Goal: Task Accomplishment & Management: Use online tool/utility

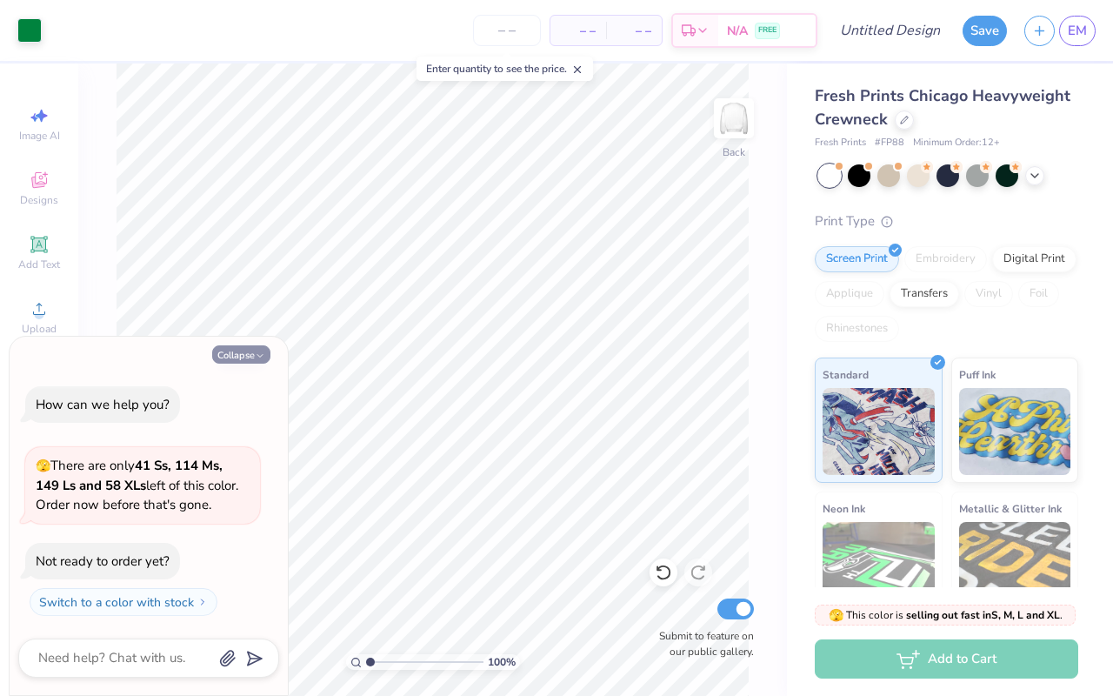
click at [248, 350] on button "Collapse" at bounding box center [241, 354] width 58 height 18
type textarea "x"
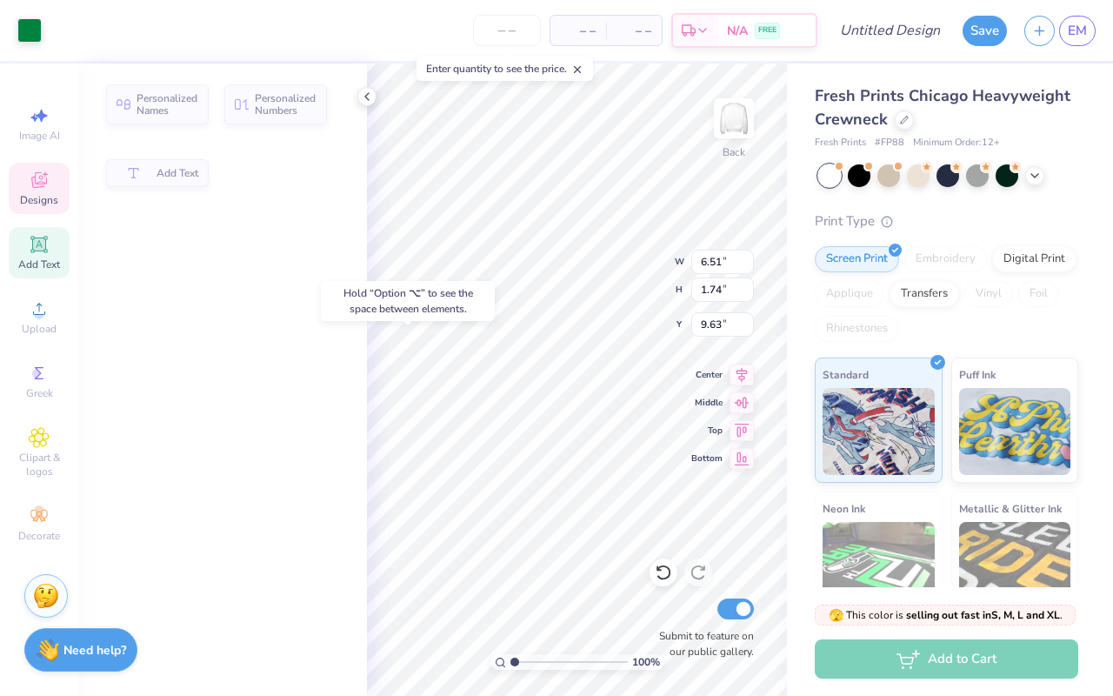
type input "9.63"
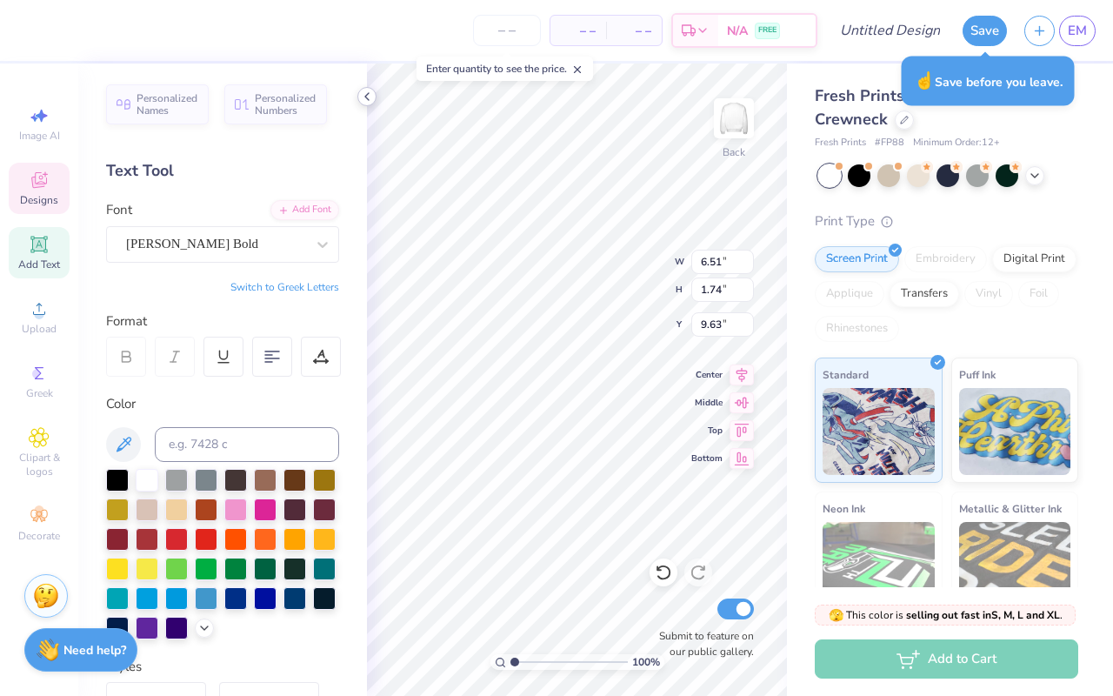
click at [370, 95] on icon at bounding box center [367, 97] width 14 height 14
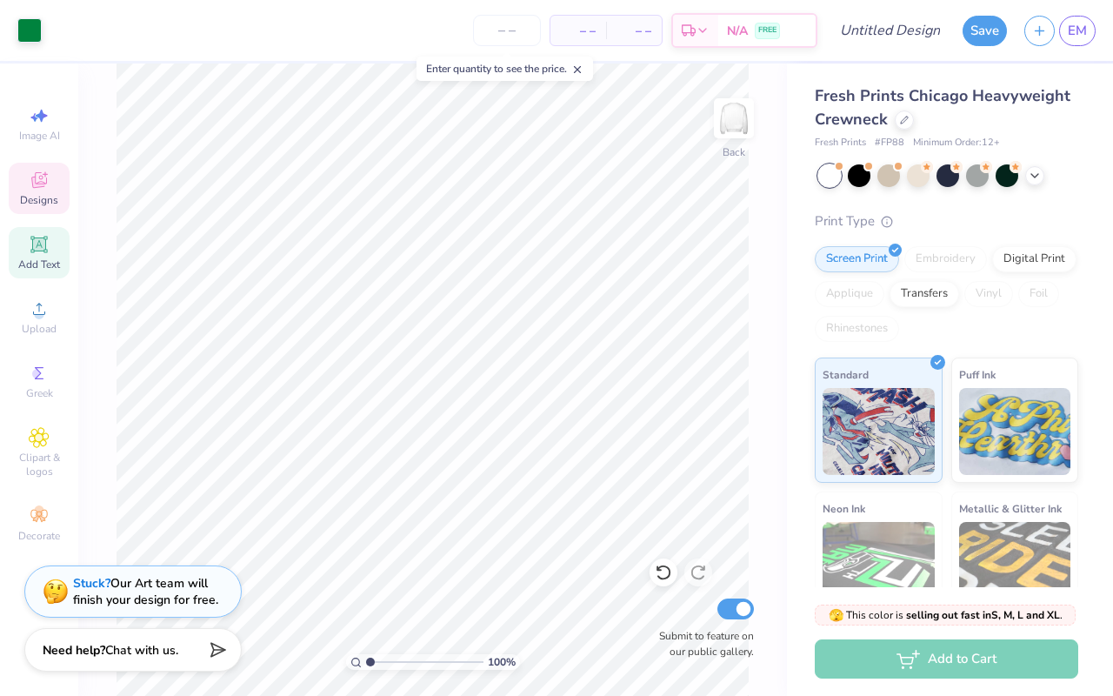
click at [42, 195] on span "Designs" at bounding box center [39, 200] width 38 height 14
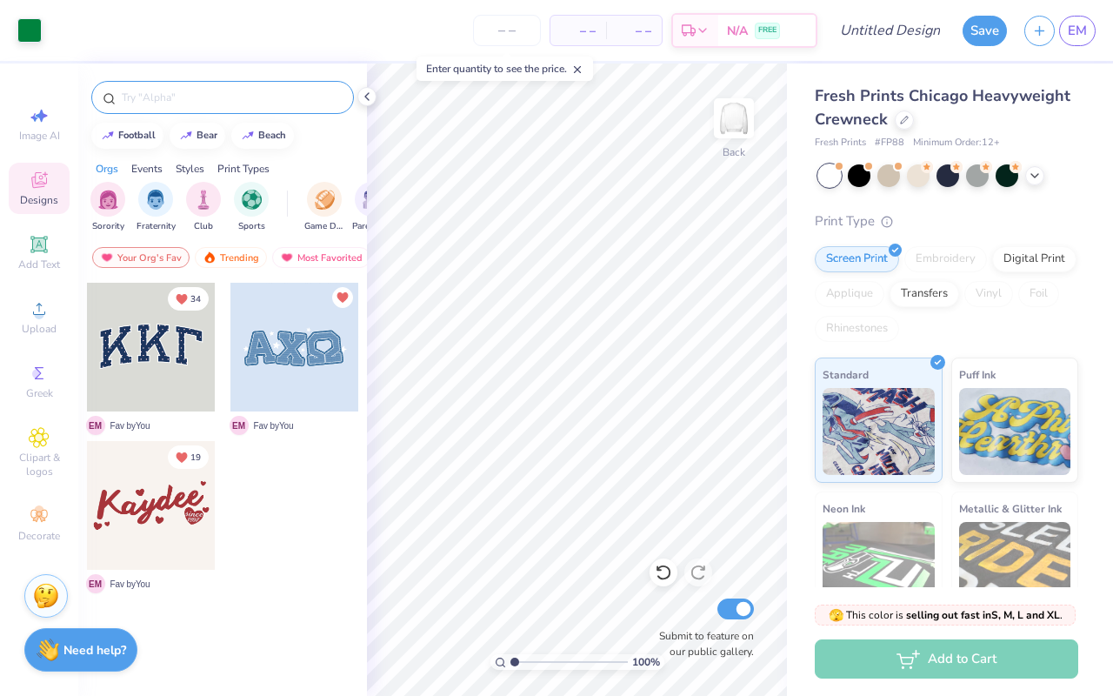
click at [250, 102] on input "text" at bounding box center [231, 97] width 223 height 17
type input "heart"
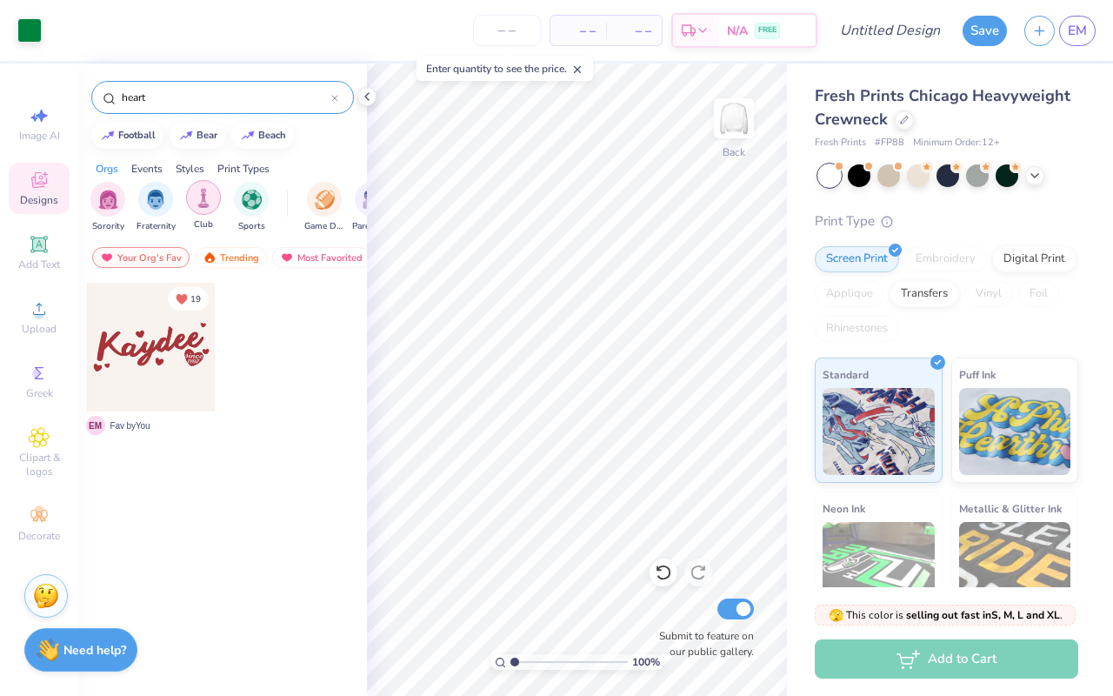
click at [210, 198] on img "filter for Club" at bounding box center [203, 198] width 19 height 20
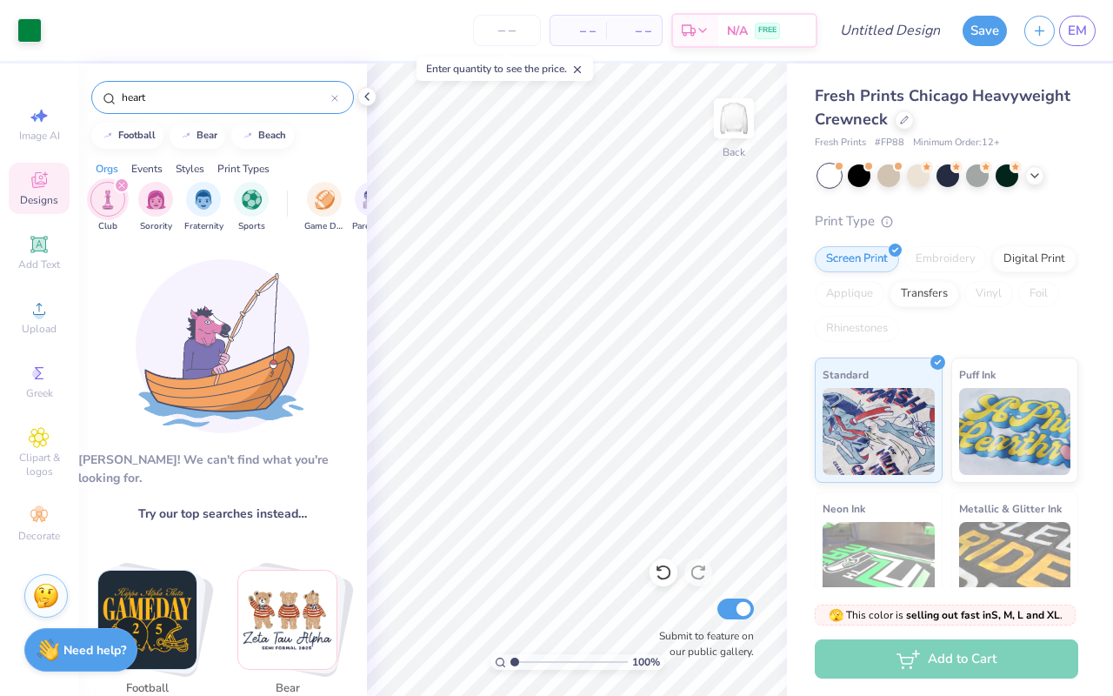
click at [151, 173] on div "Events" at bounding box center [146, 169] width 31 height 16
click at [119, 188] on icon "filter for Club" at bounding box center [121, 185] width 7 height 7
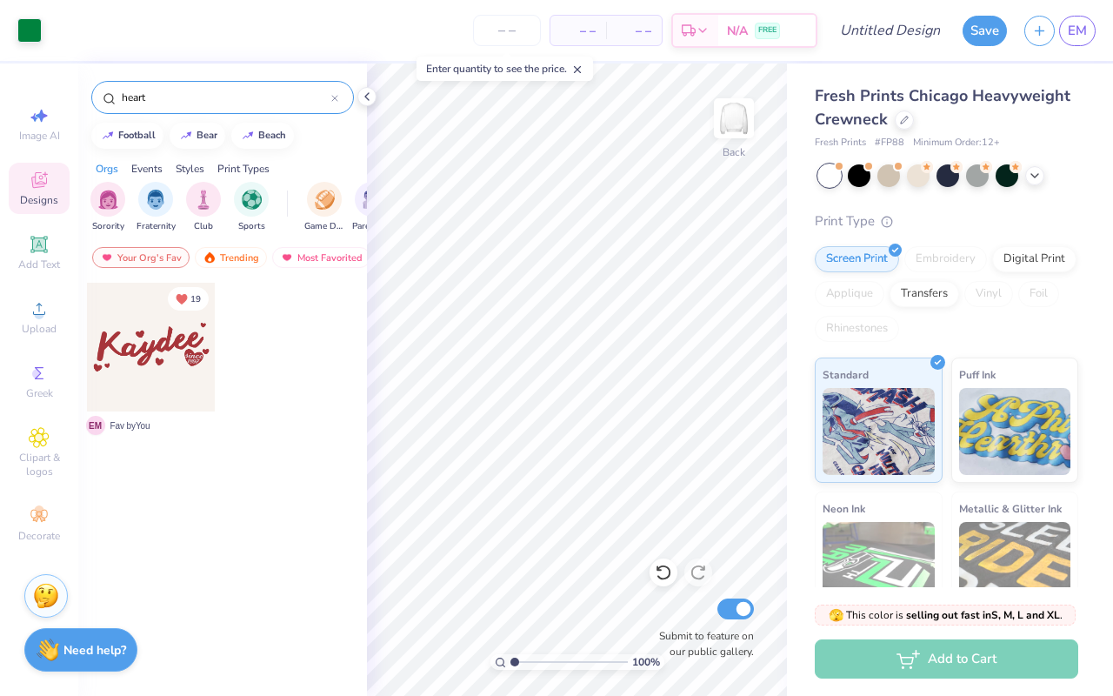
click at [144, 167] on div "Events" at bounding box center [146, 169] width 31 height 16
click at [179, 170] on div "Styles" at bounding box center [190, 169] width 29 height 16
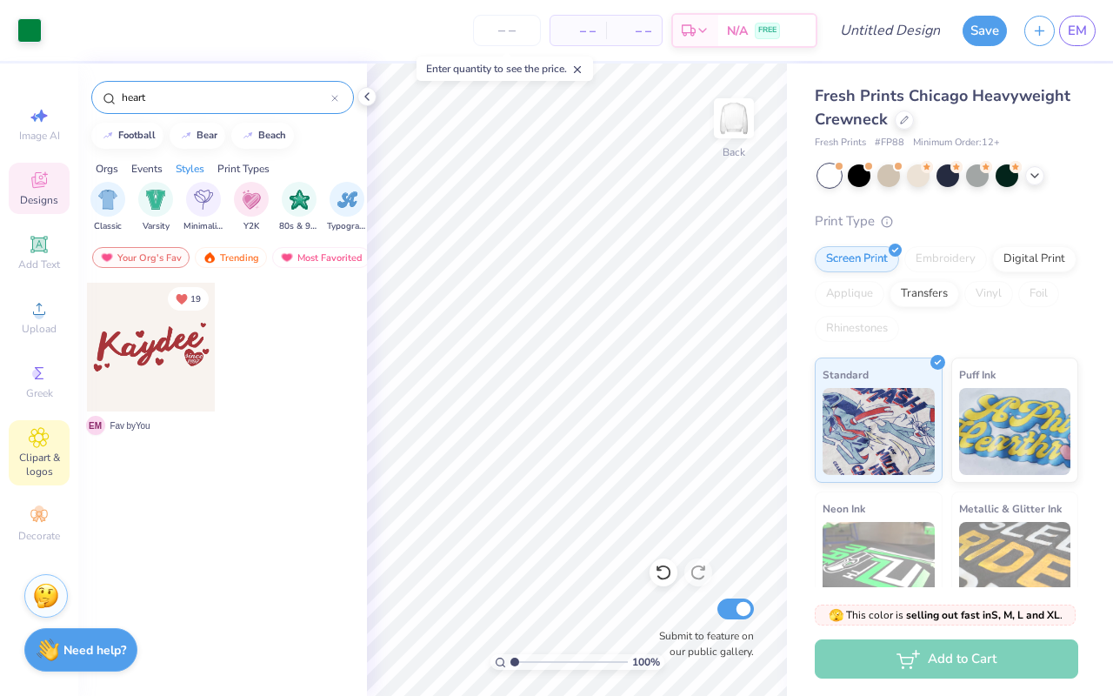
click at [52, 434] on div "Clipart & logos" at bounding box center [39, 452] width 61 height 65
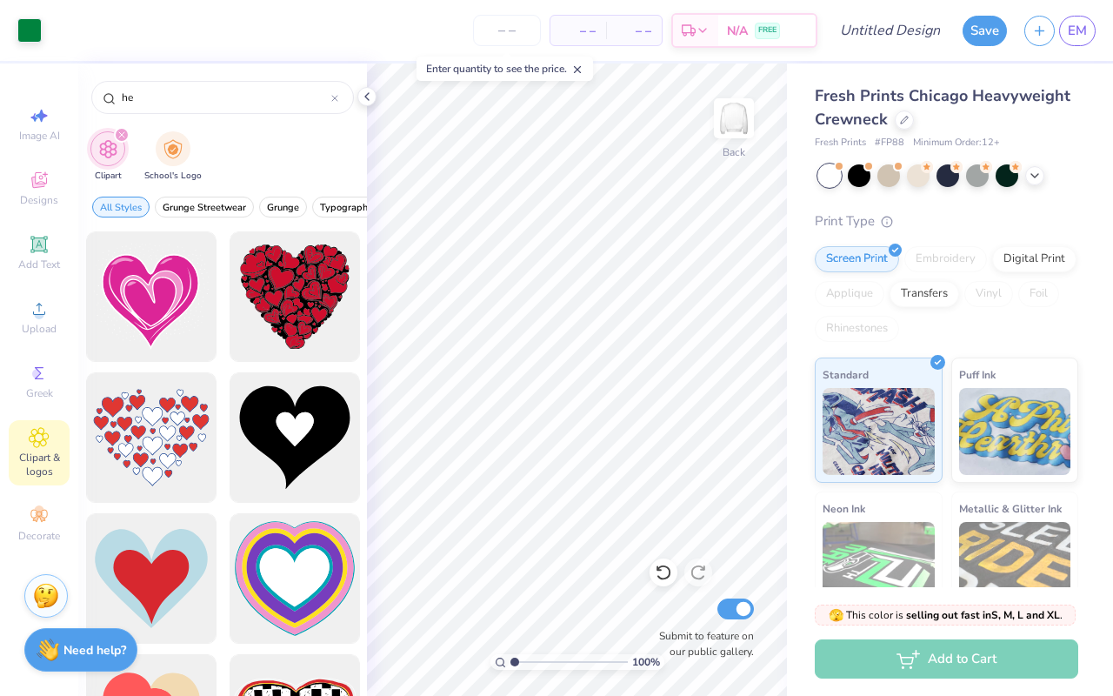
type input "h"
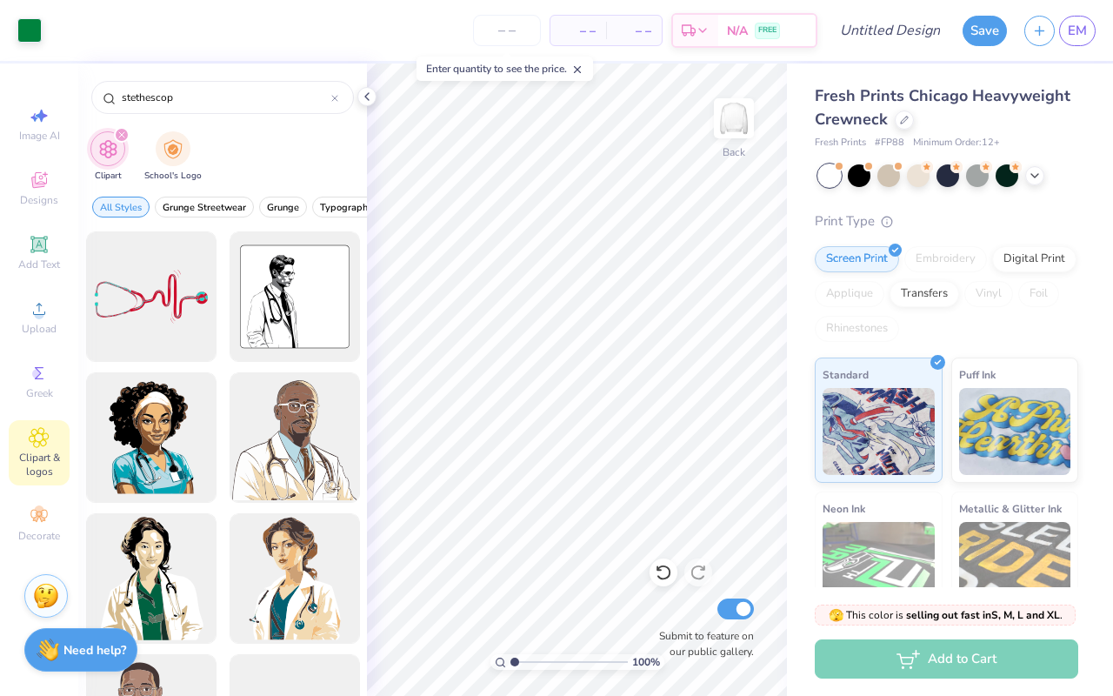
type input "stethescope"
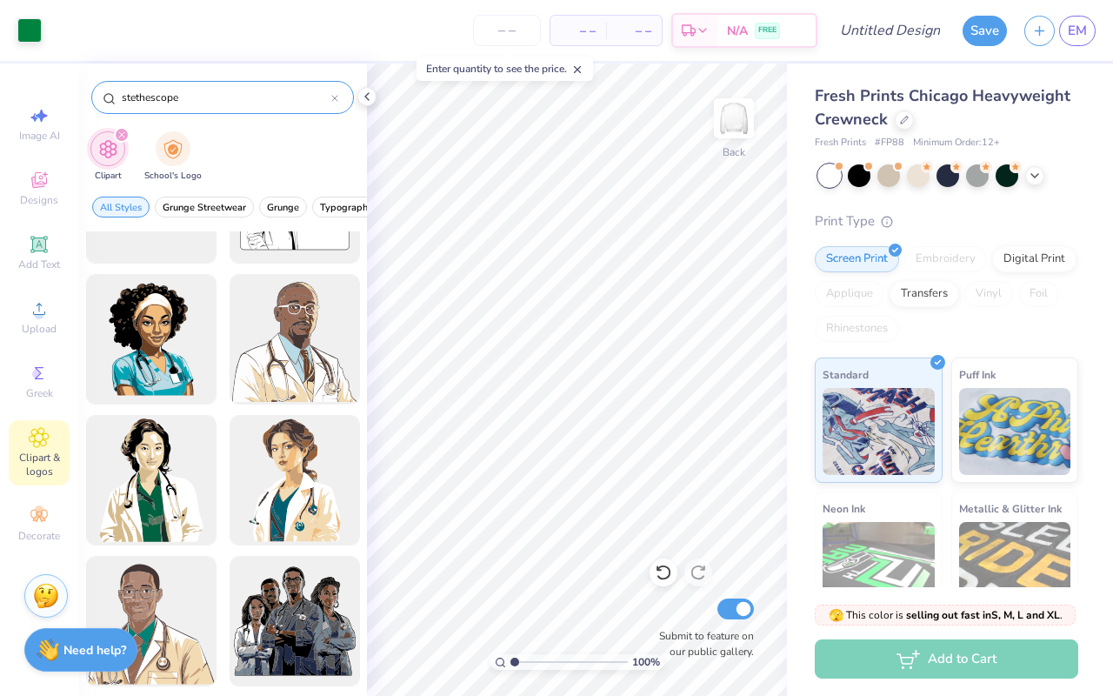
click at [336, 96] on icon at bounding box center [334, 98] width 7 height 7
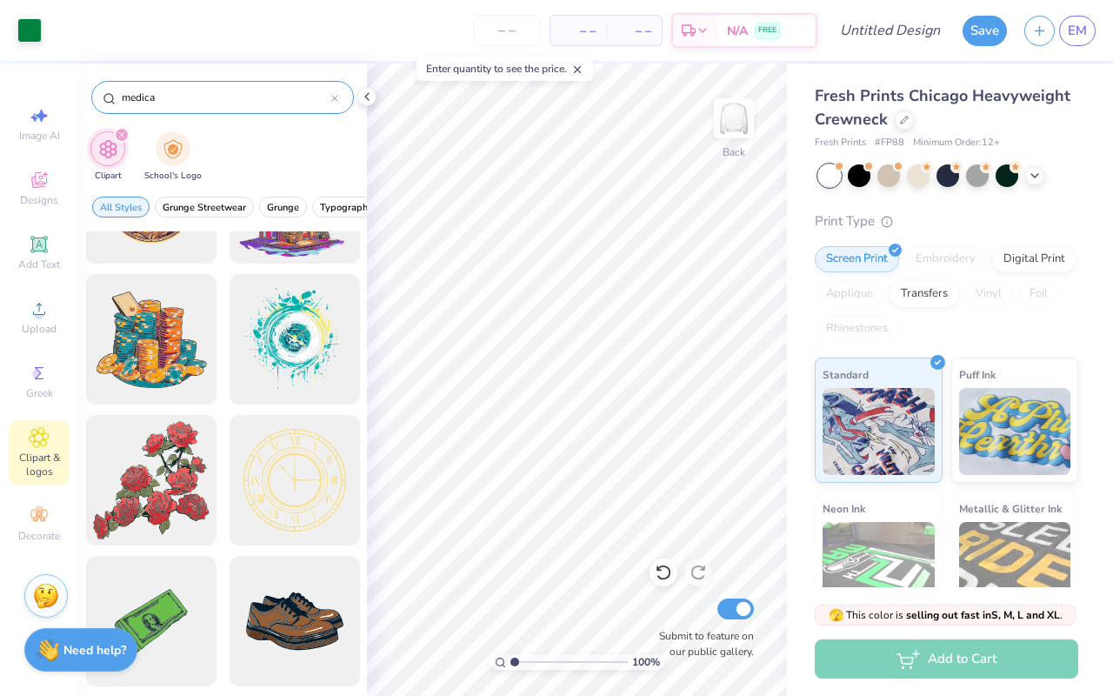
type input "medical"
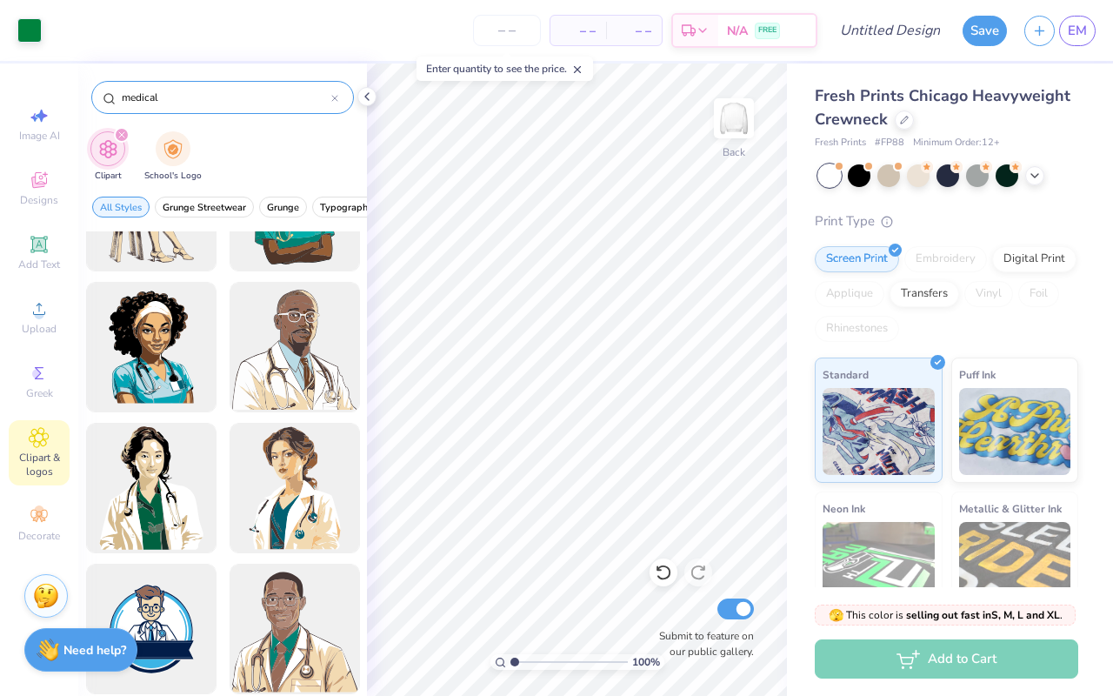
scroll to position [1390, 0]
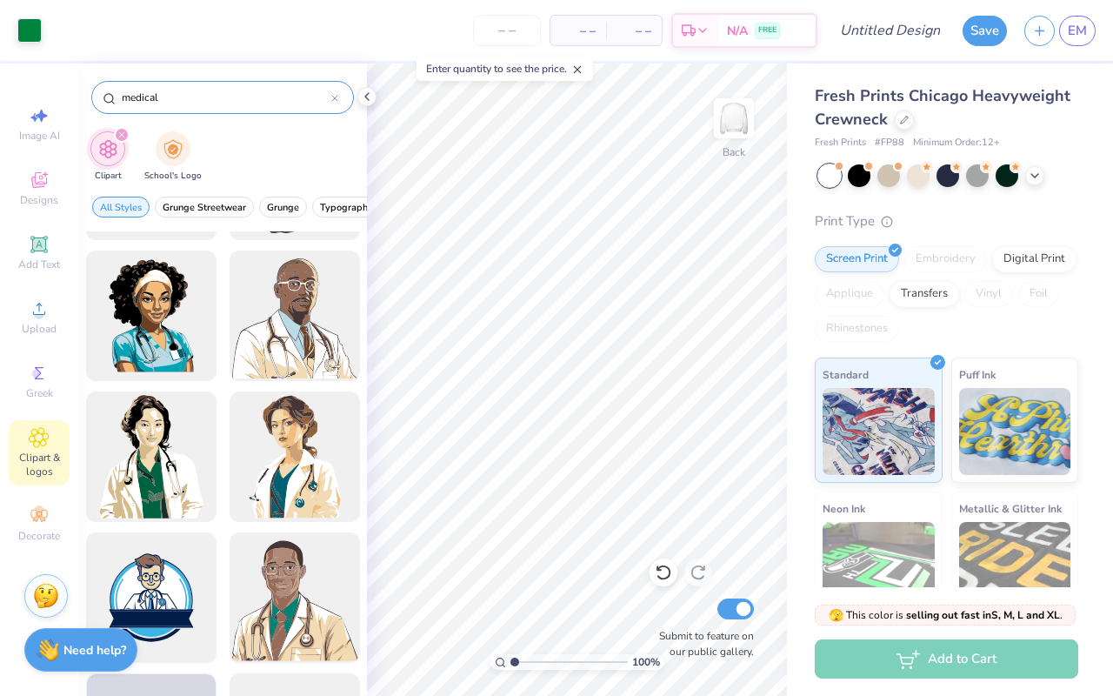
click at [331, 103] on div at bounding box center [334, 98] width 7 height 16
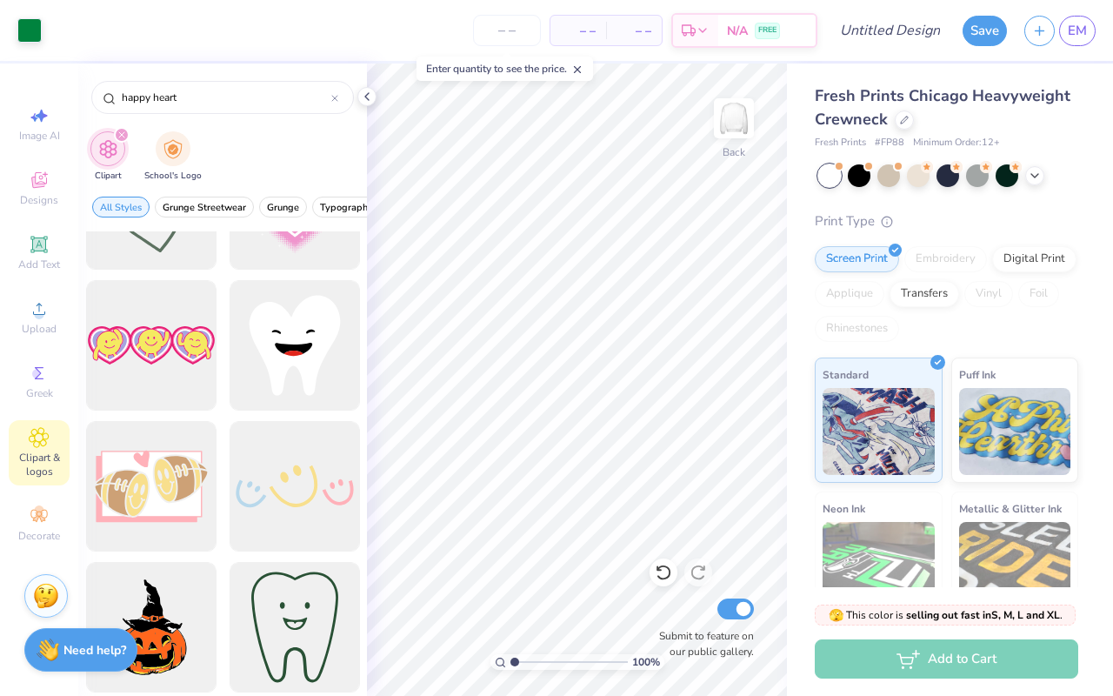
scroll to position [239, 0]
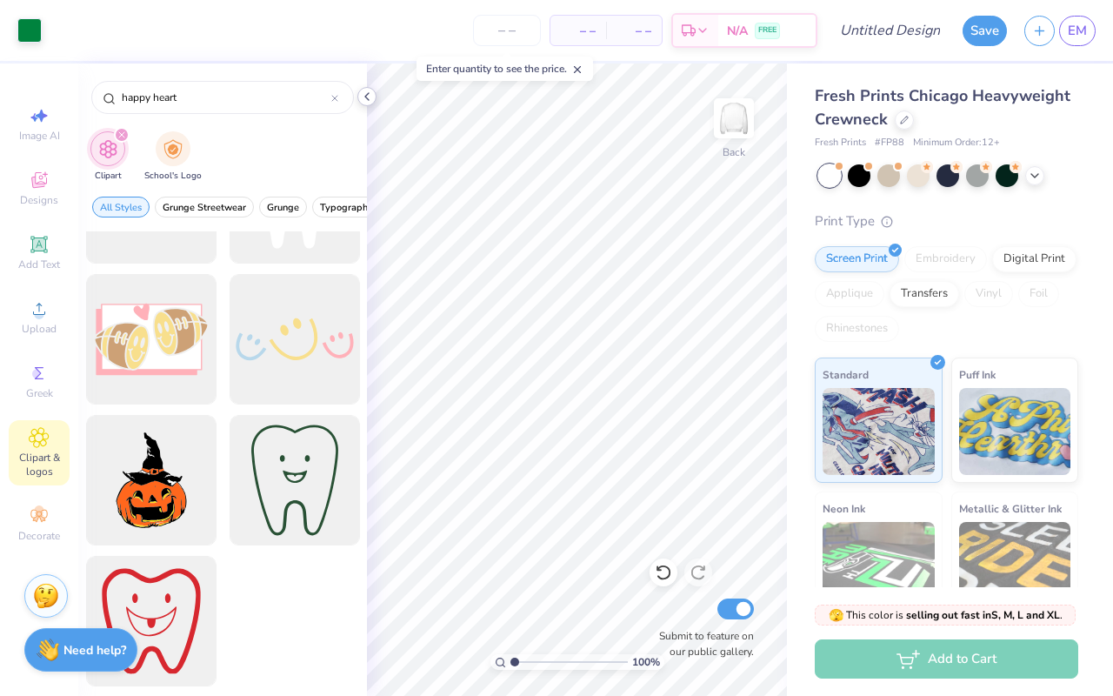
click at [364, 94] on icon at bounding box center [367, 97] width 14 height 14
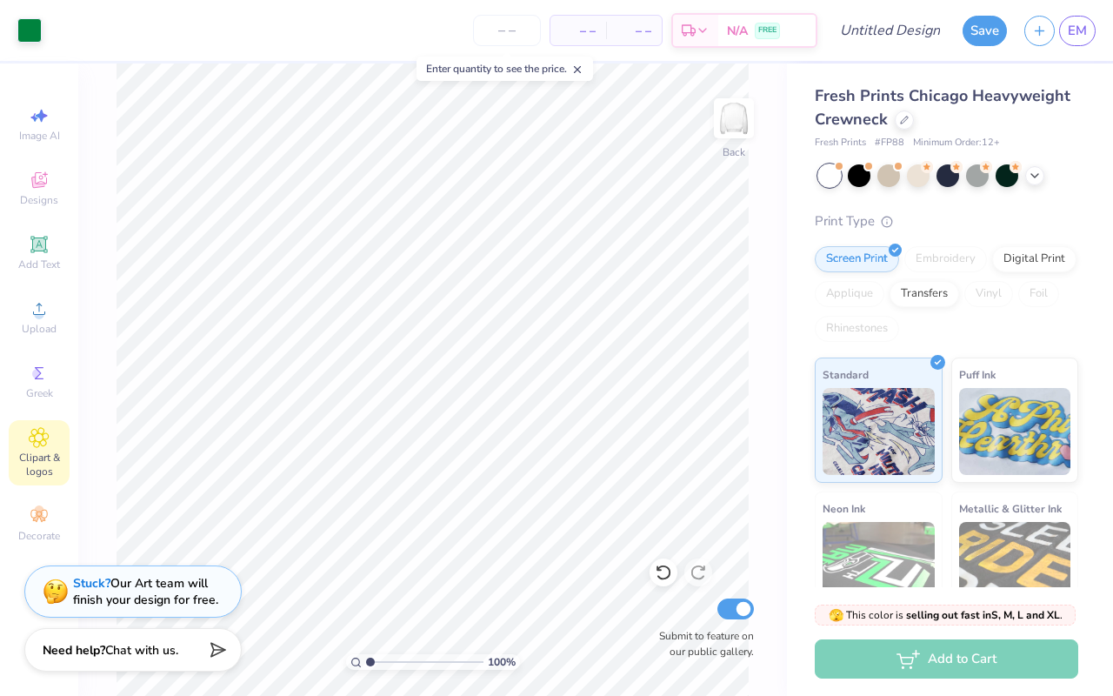
click at [43, 439] on icon at bounding box center [39, 437] width 9 height 9
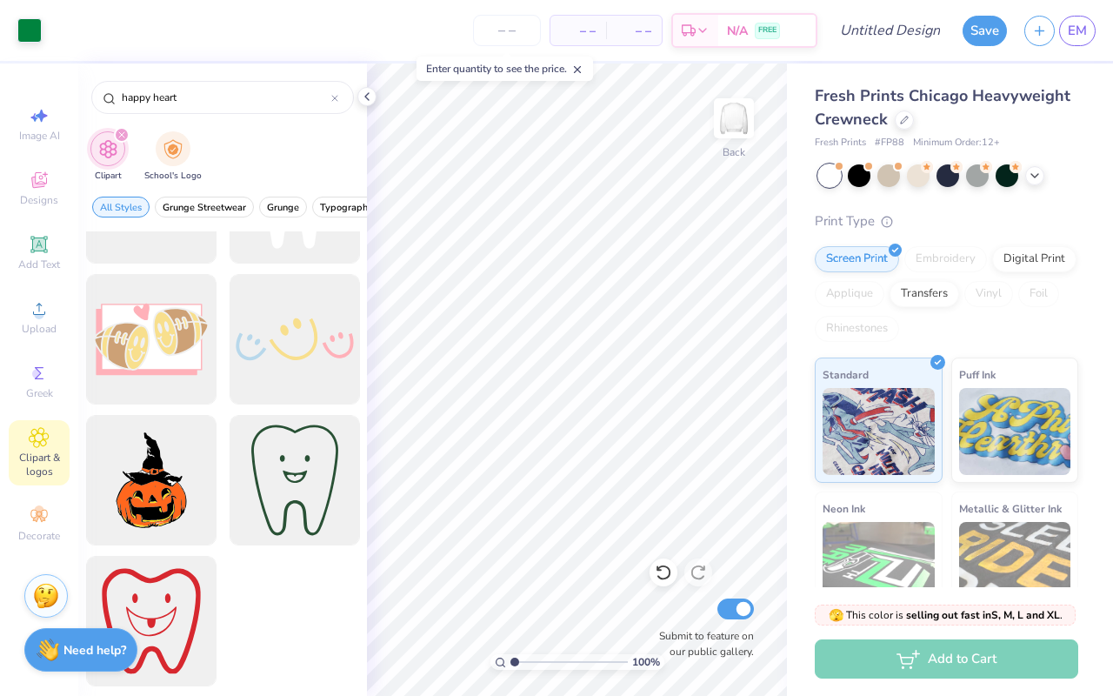
scroll to position [0, 0]
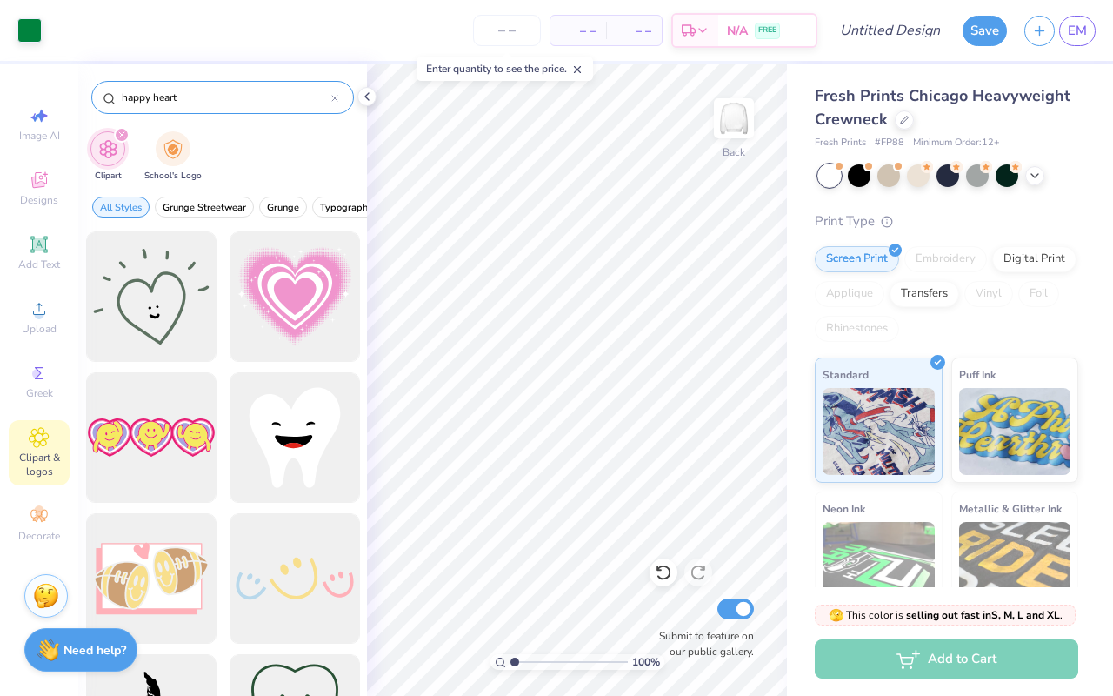
click at [136, 97] on input "happy heart" at bounding box center [225, 97] width 211 height 17
type input "heart"
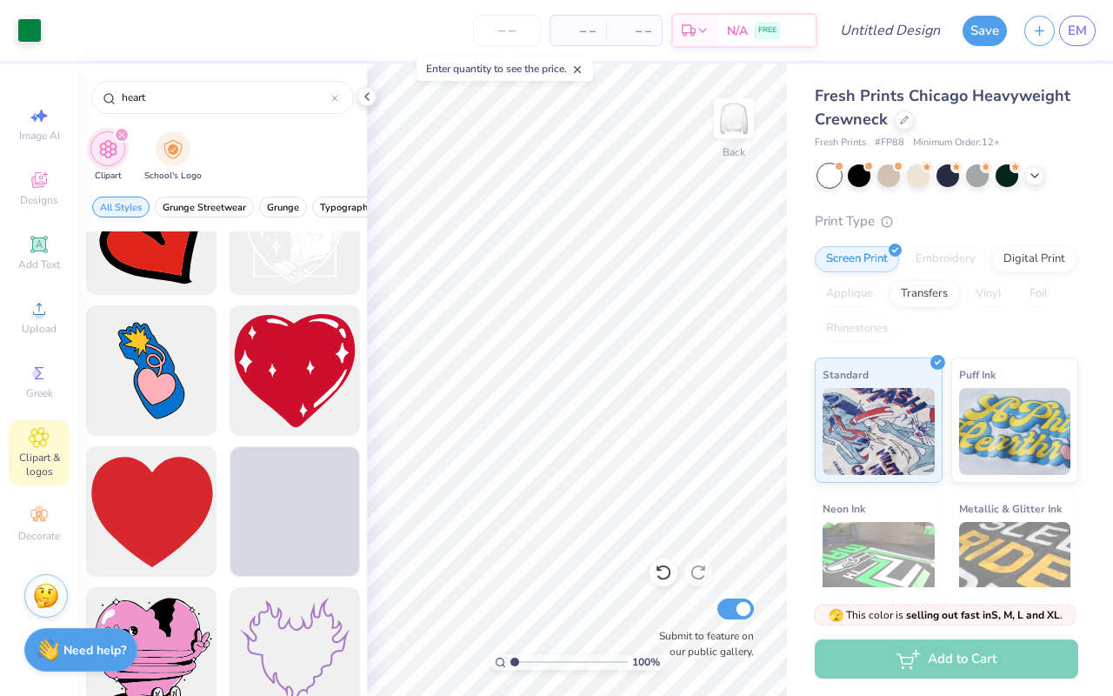
scroll to position [2609, 0]
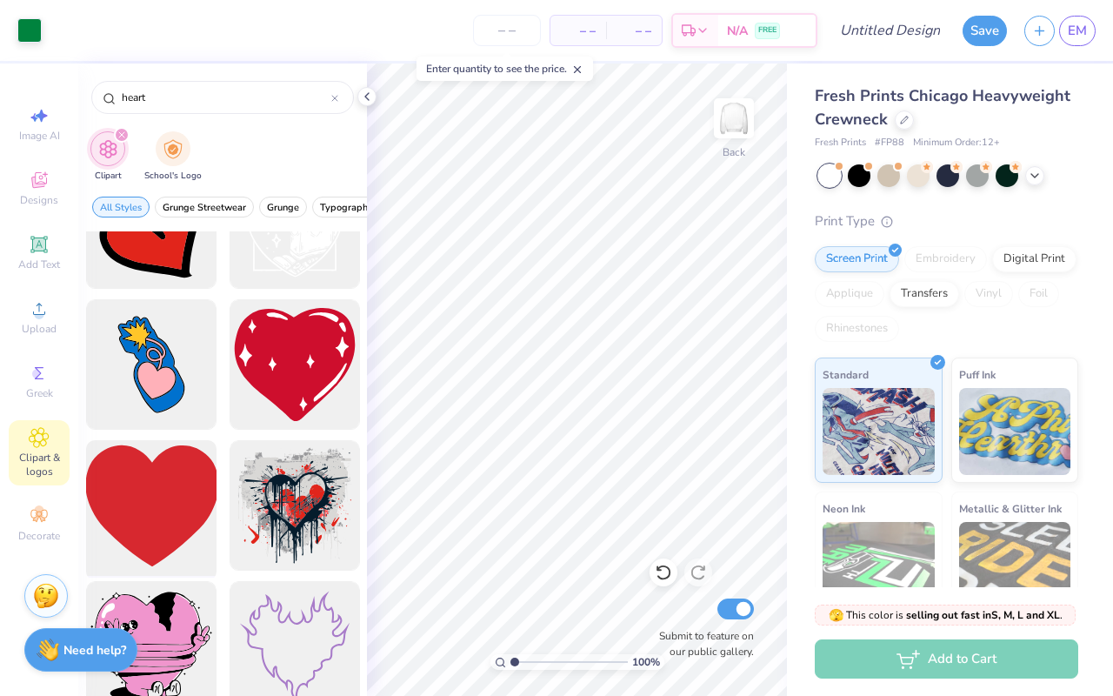
click at [163, 489] on div at bounding box center [151, 506] width 144 height 144
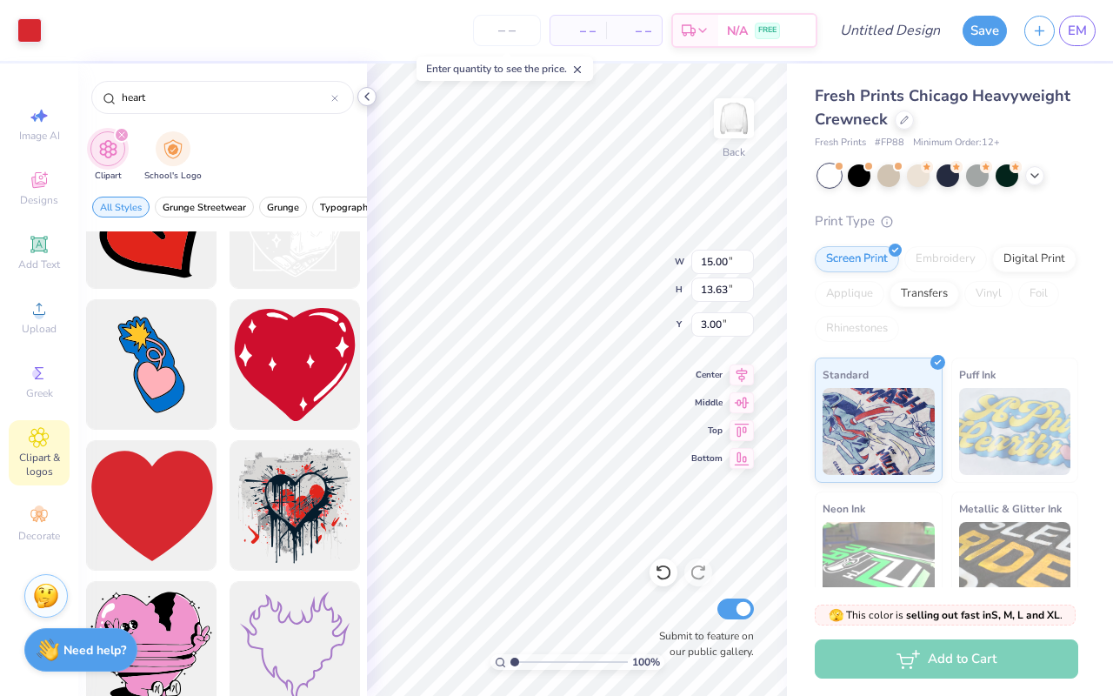
click at [371, 94] on icon at bounding box center [367, 97] width 14 height 14
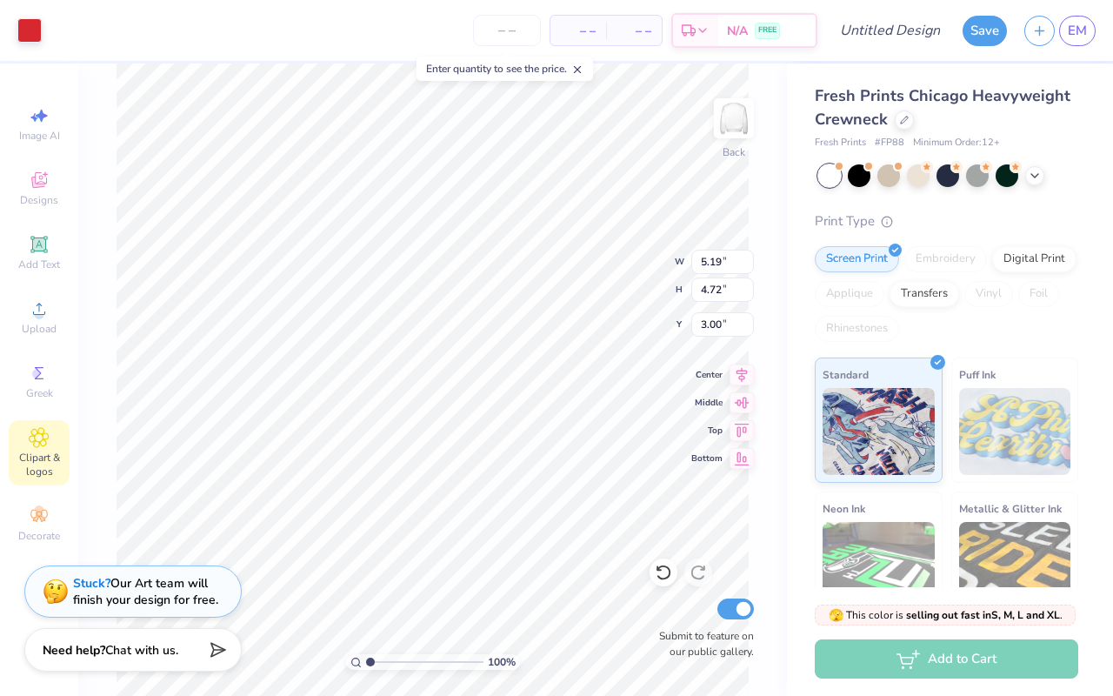
type input "4.96"
type input "12.50"
type input "3.00"
type input "1.96"
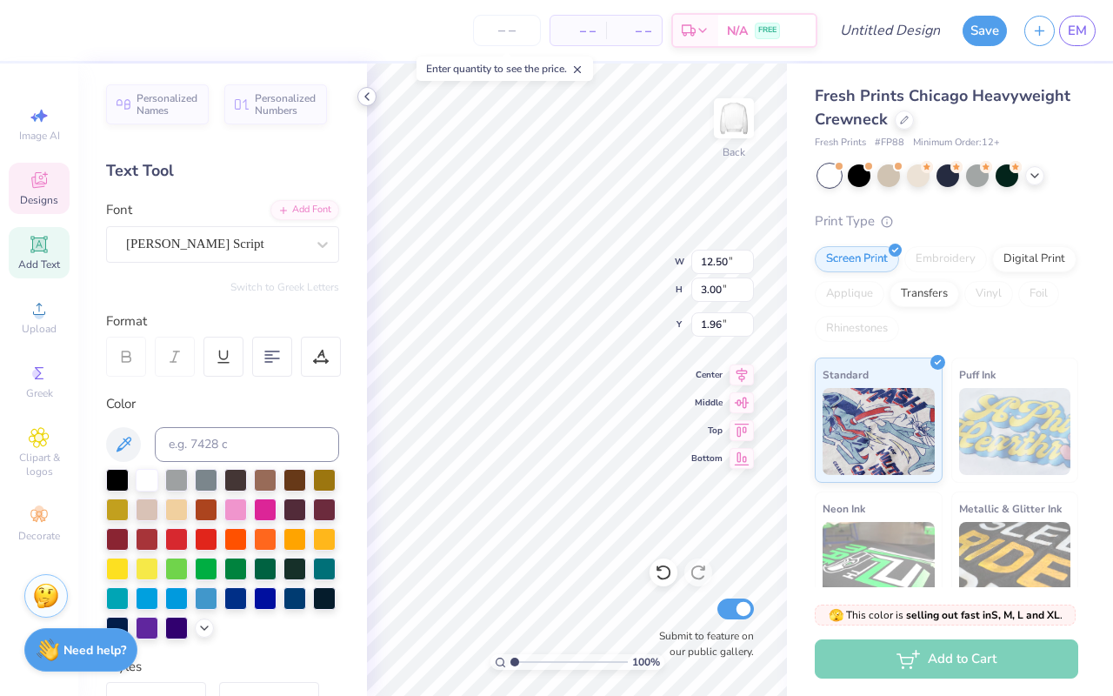
scroll to position [0, 0]
type textarea "P"
type textarea "O"
type textarea "Pre-Nursing Association"
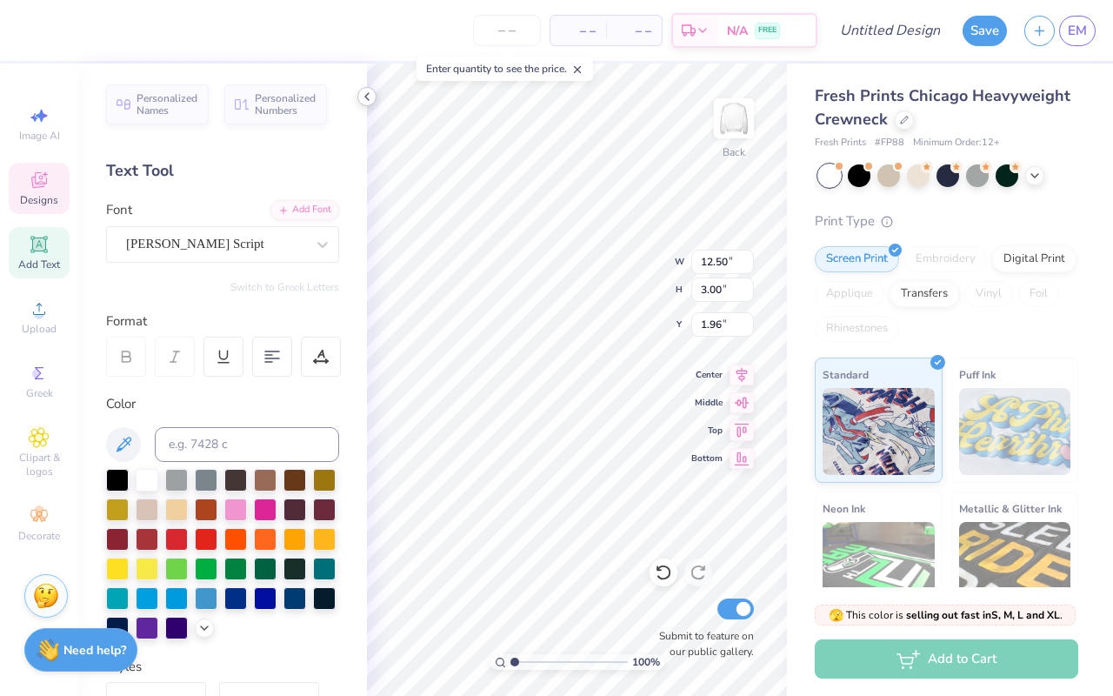
scroll to position [0, 7]
click at [361, 96] on icon at bounding box center [367, 97] width 14 height 14
type input "14.01"
type input "2.61"
type input "2.35"
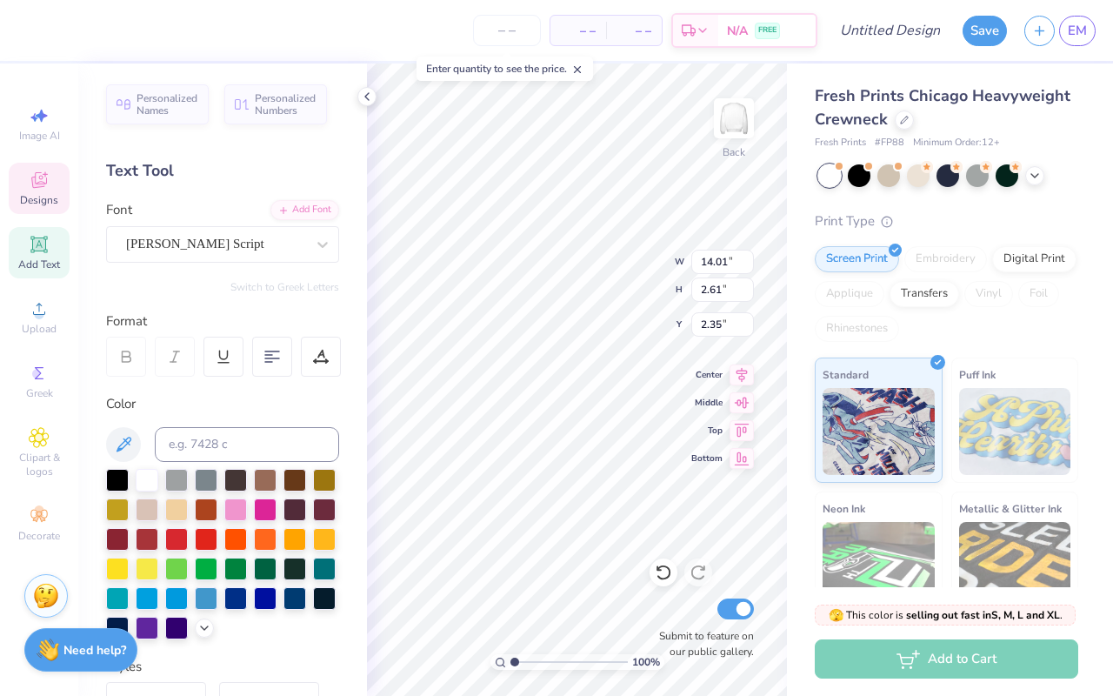
type input "12.22"
type input "2.28"
type input "2.69"
type textarea "[US_STATE] Tech"
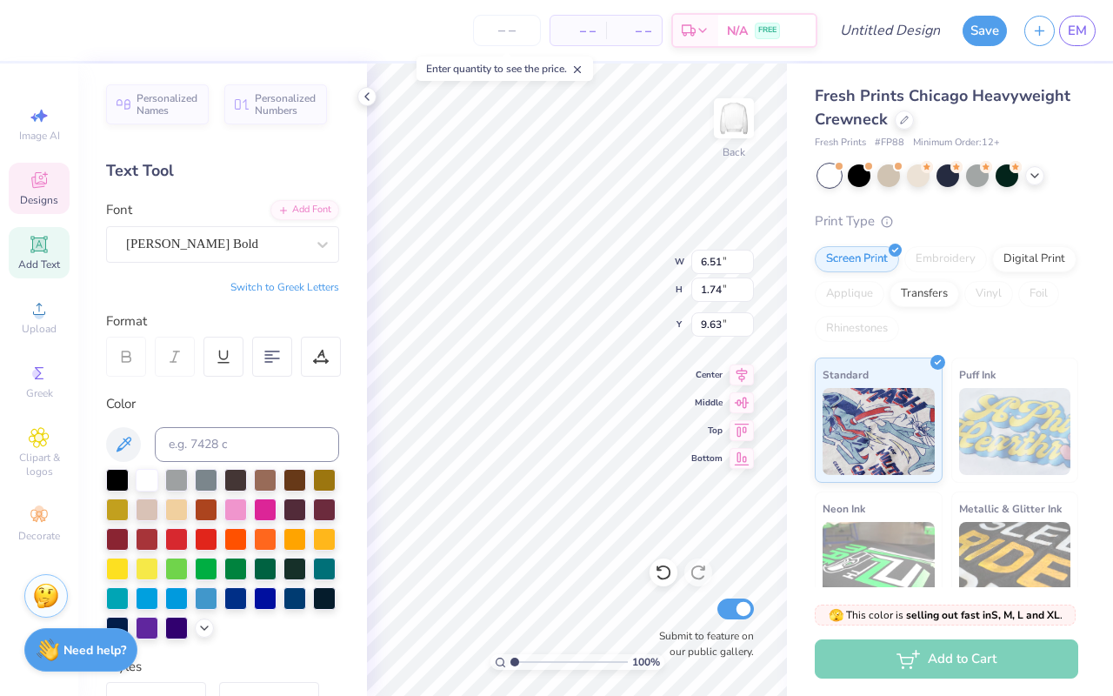
scroll to position [0, 2]
click at [365, 96] on polyline at bounding box center [366, 96] width 3 height 7
click at [183, 535] on div at bounding box center [176, 537] width 23 height 23
type input "0.84"
type input "0.64"
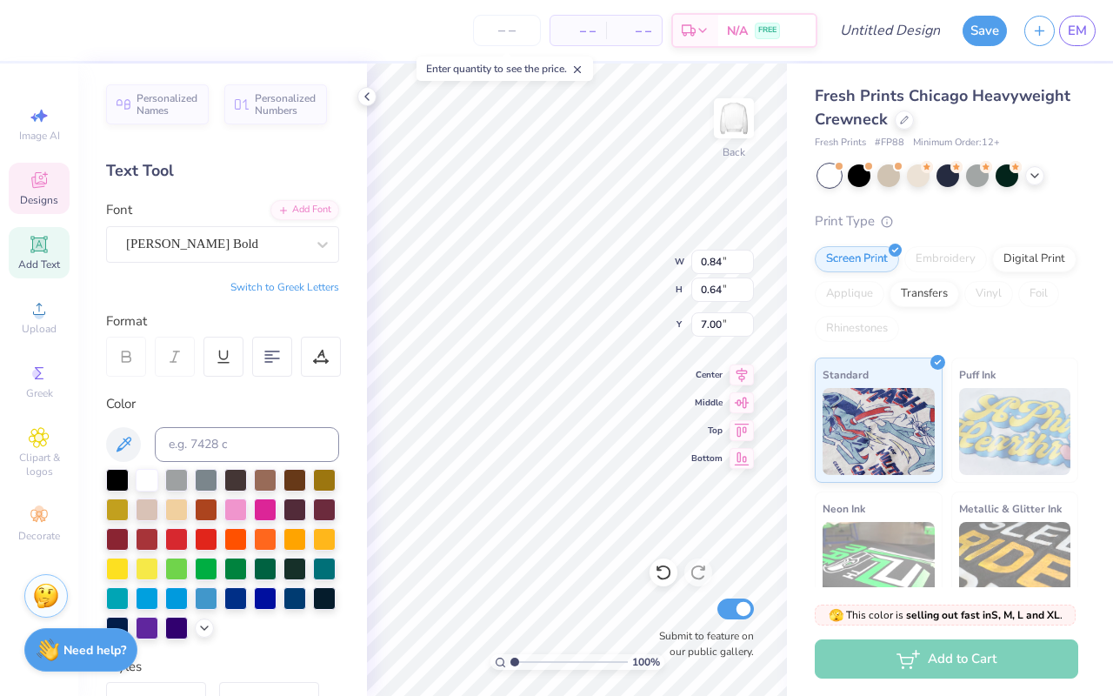
type input "7.00"
click at [119, 468] on div at bounding box center [117, 478] width 23 height 23
click at [117, 475] on div at bounding box center [117, 480] width 23 height 23
type input "2.58"
type input "0.80"
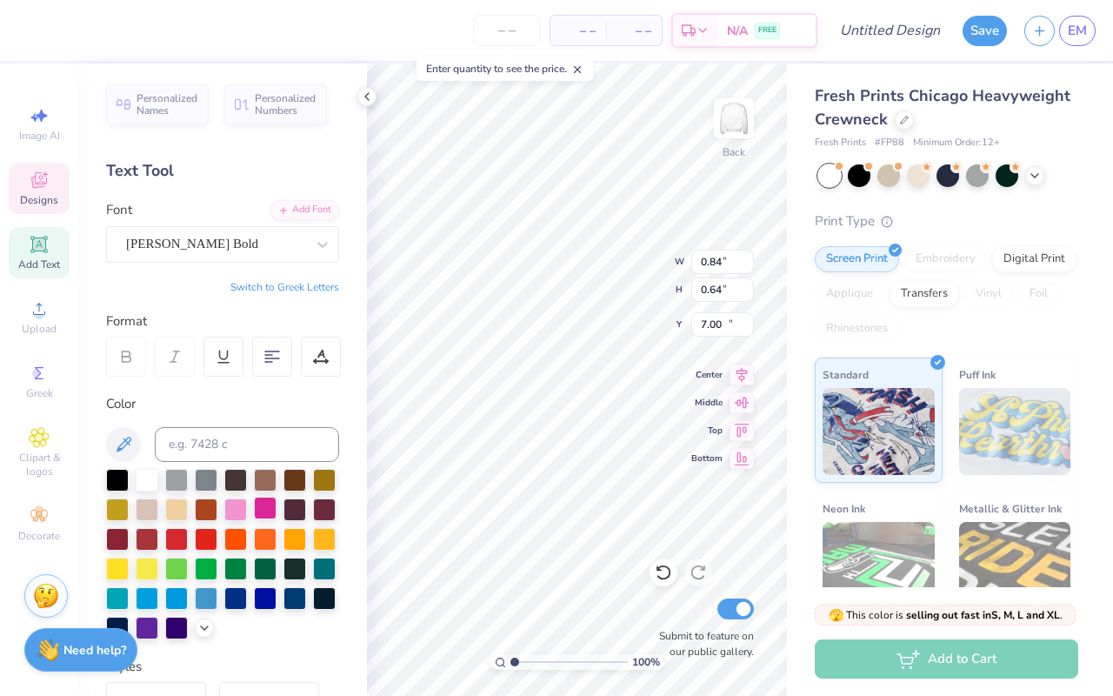
type input "10.10"
click at [171, 532] on div at bounding box center [176, 537] width 23 height 23
type input "2.46"
click at [296, 247] on div "[PERSON_NAME] Script" at bounding box center [215, 243] width 183 height 27
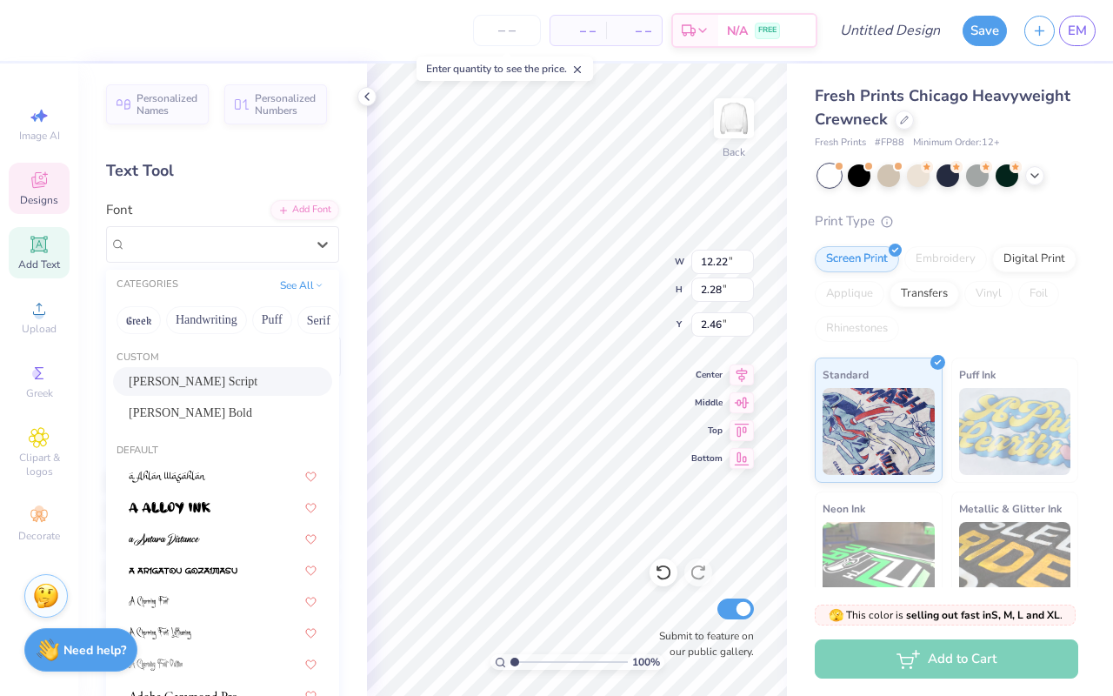
click at [224, 415] on div "[PERSON_NAME] Bold" at bounding box center [223, 413] width 188 height 18
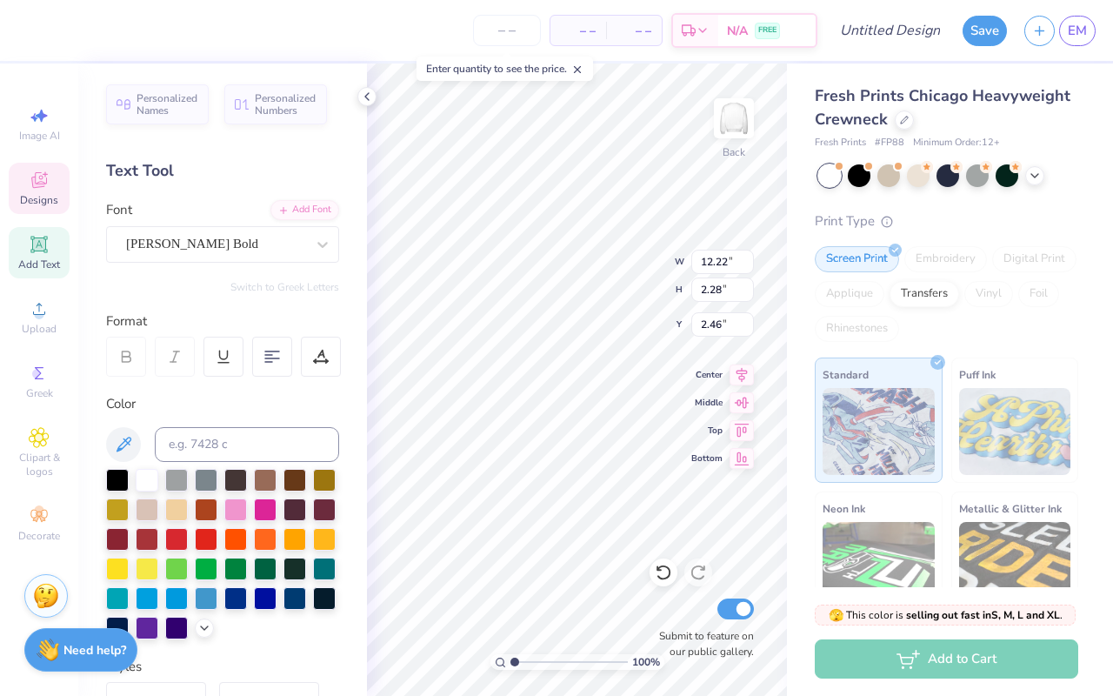
type input "15.98"
type input "2.70"
type input "2.24"
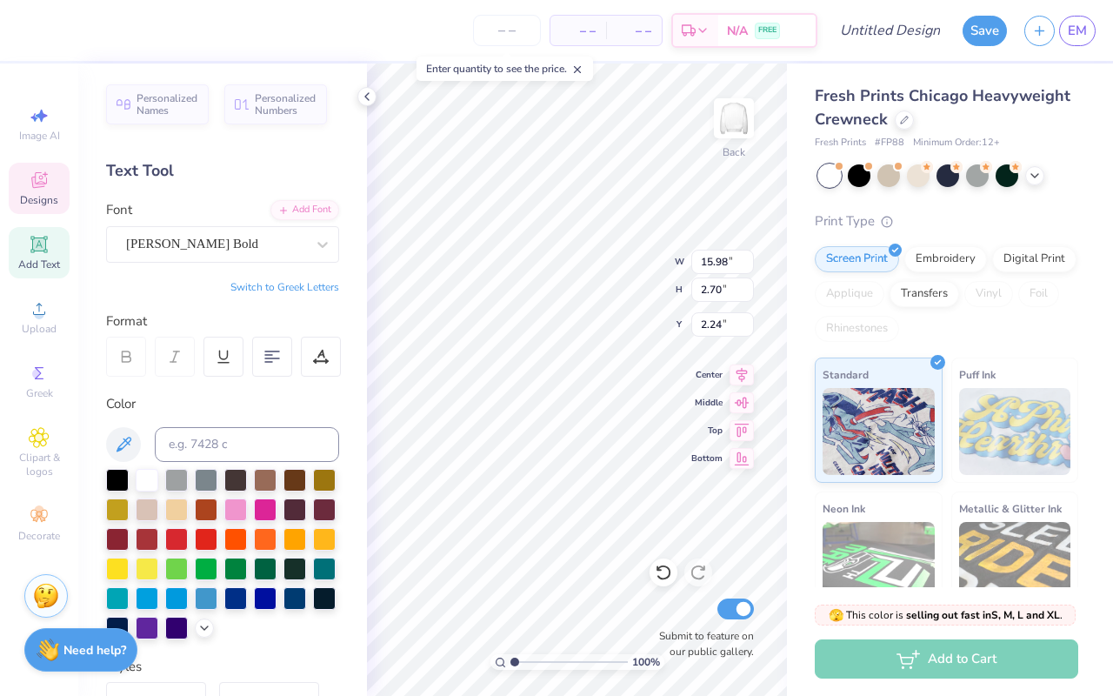
type input "11.37"
type input "1.92"
type input "3.00"
click at [367, 94] on polyline at bounding box center [366, 96] width 3 height 7
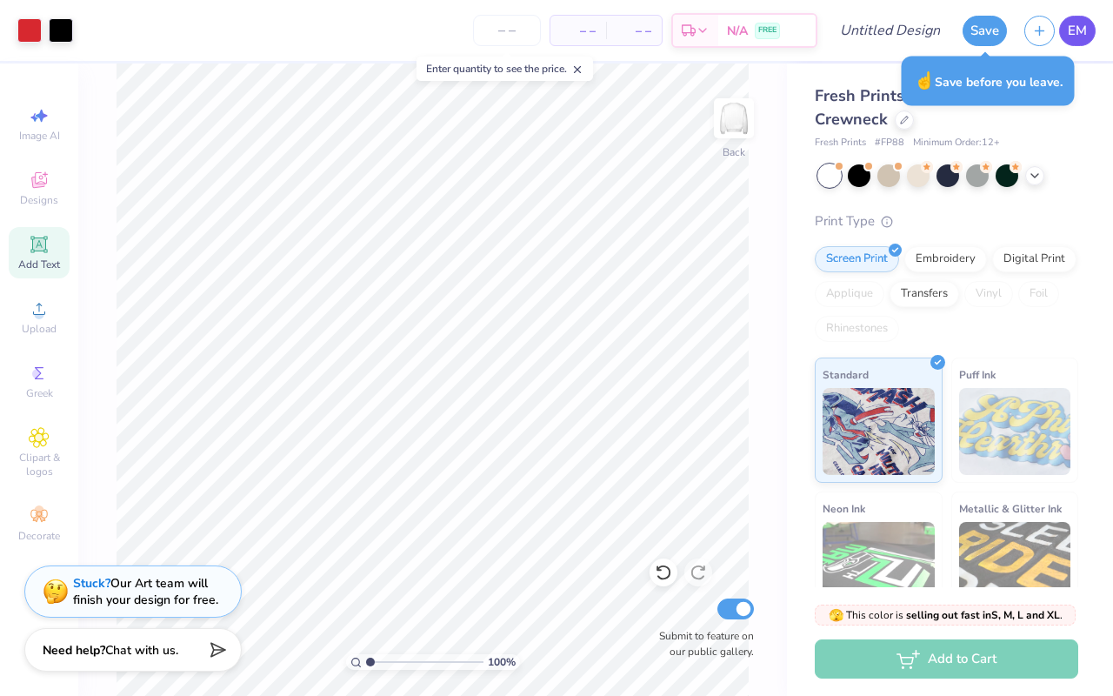
click at [1081, 36] on span "EM" at bounding box center [1077, 31] width 19 height 20
click at [1070, 43] on link "EM" at bounding box center [1077, 31] width 37 height 30
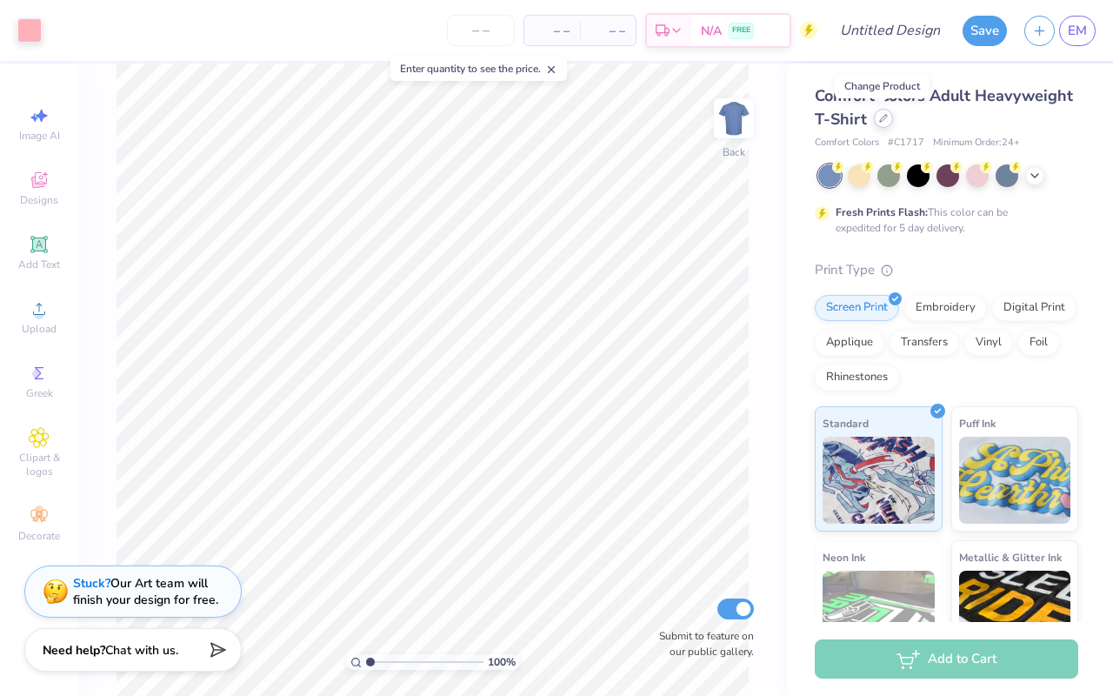
click at [883, 117] on icon at bounding box center [883, 118] width 7 height 7
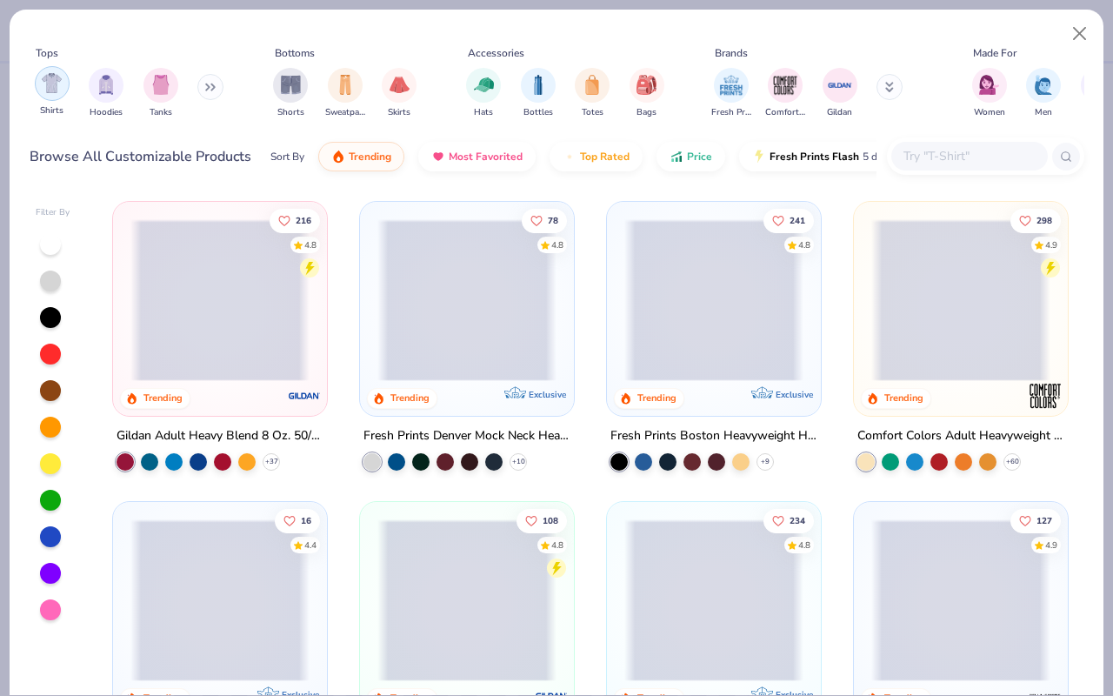
click at [50, 93] on img "filter for Shirts" at bounding box center [52, 83] width 20 height 20
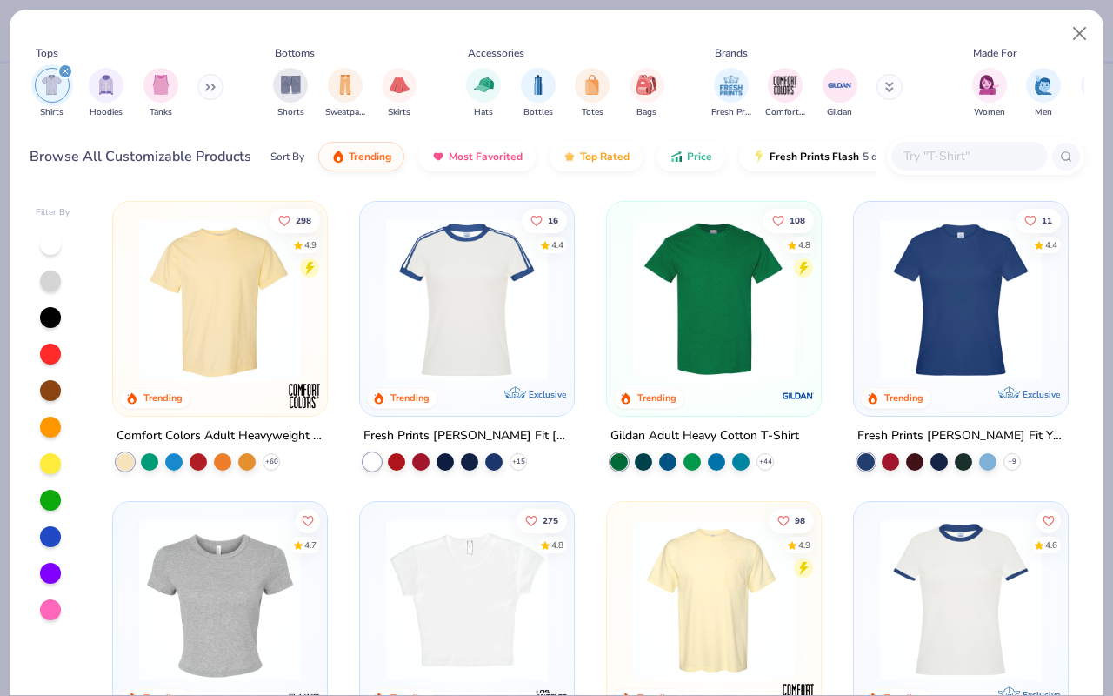
click at [250, 323] on img at bounding box center [219, 300] width 179 height 162
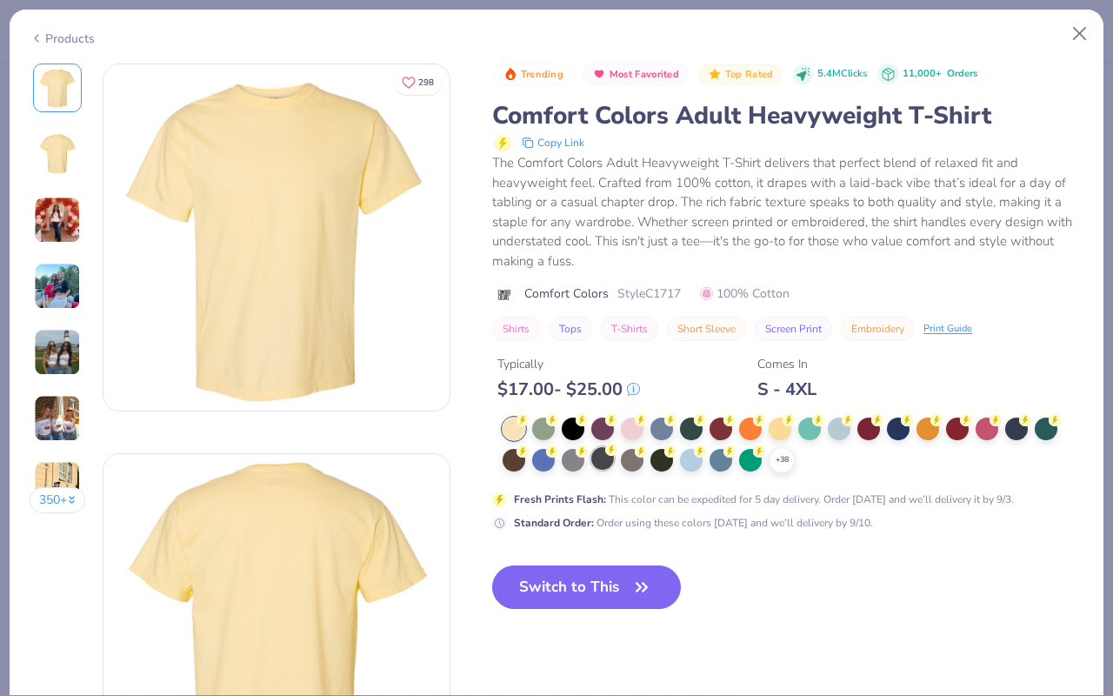
click at [835, 434] on div at bounding box center [839, 428] width 23 height 23
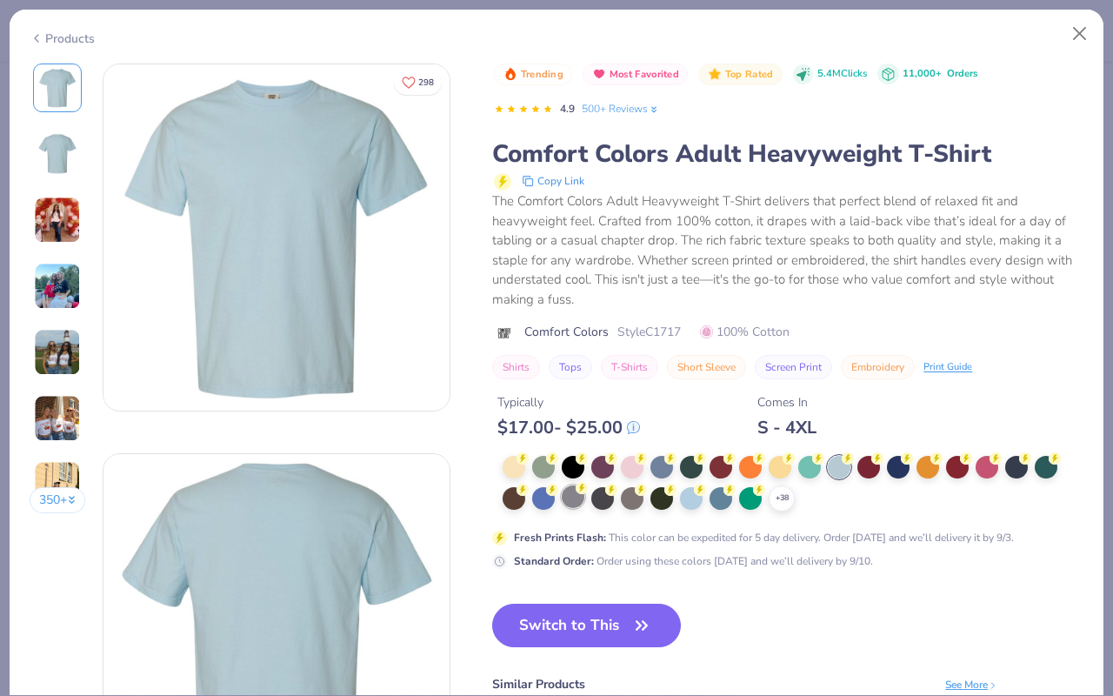
click at [574, 498] on div at bounding box center [573, 496] width 23 height 23
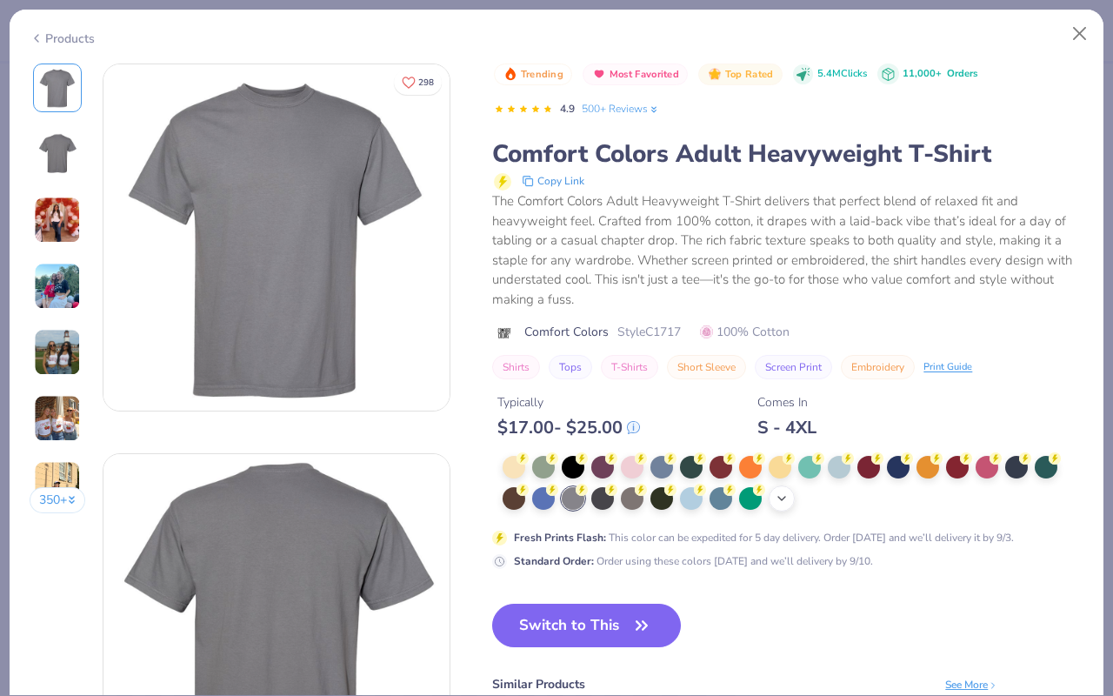
click at [781, 494] on icon at bounding box center [782, 498] width 14 height 14
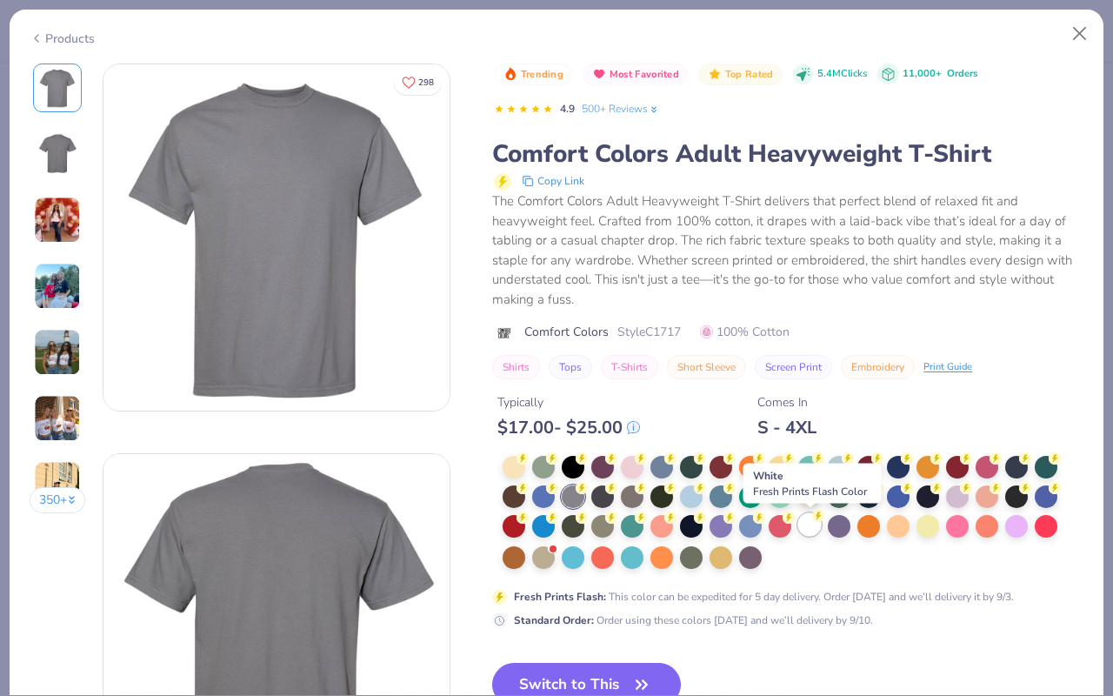
click at [810, 525] on div at bounding box center [809, 524] width 23 height 23
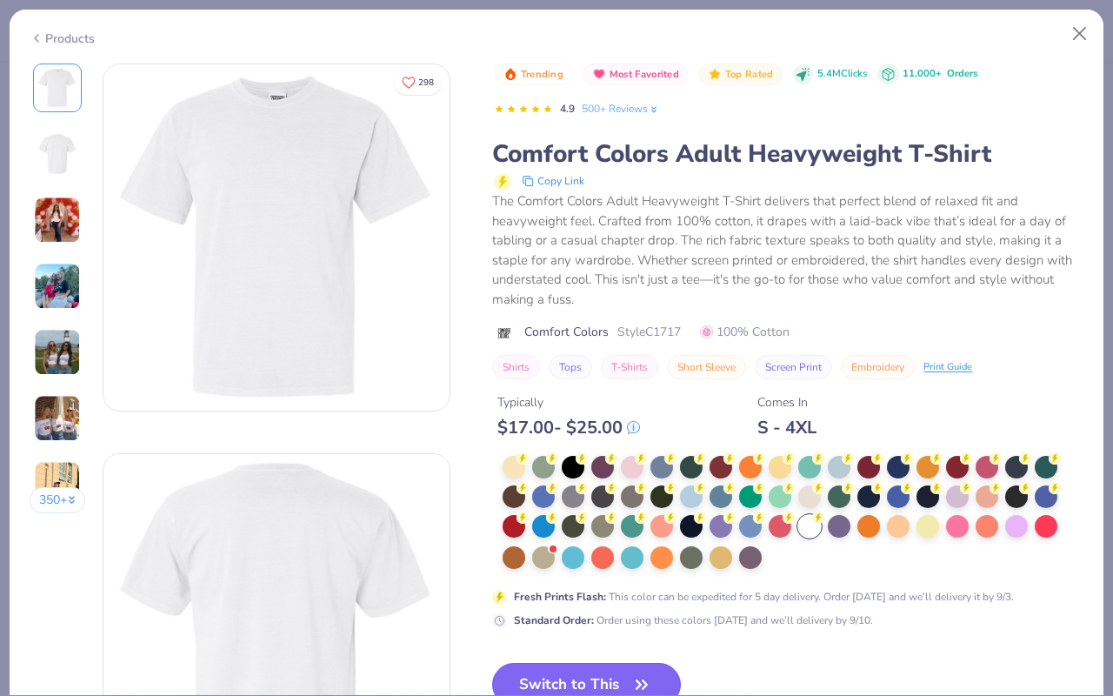
click at [624, 684] on button "Switch to This" at bounding box center [586, 684] width 189 height 43
click at [595, 678] on button "Switch to This" at bounding box center [586, 684] width 189 height 43
click at [601, 680] on button "Switch to This" at bounding box center [586, 684] width 189 height 43
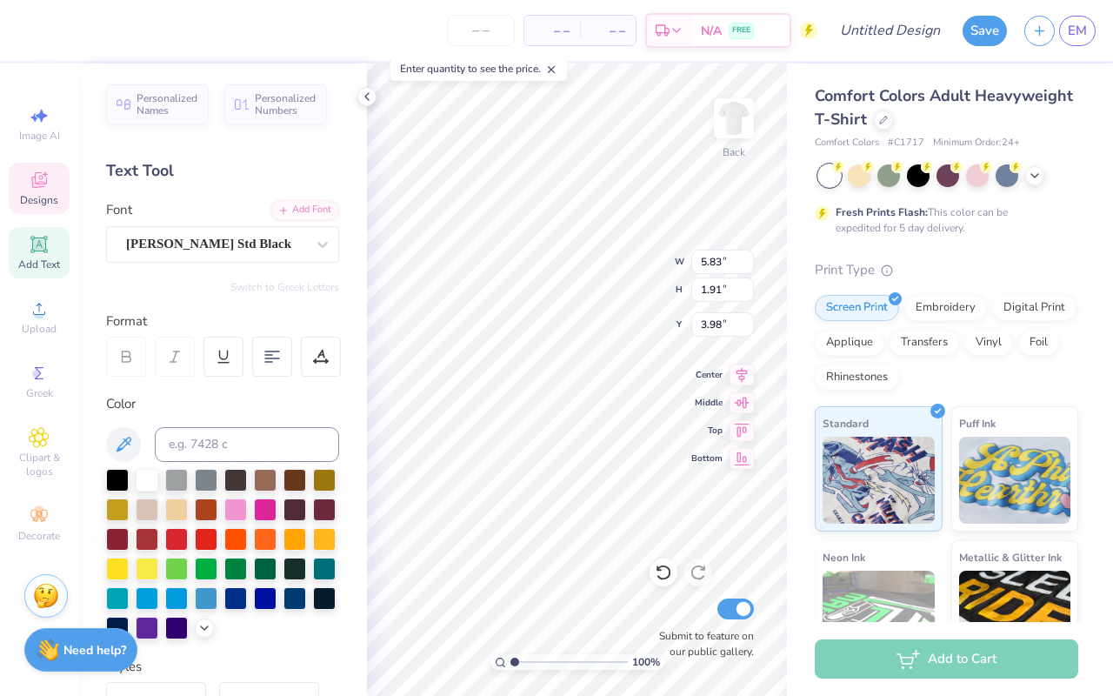
type textarea "PNA"
type input "9.44"
type input "1.74"
type input "6.41"
click at [361, 92] on icon at bounding box center [367, 97] width 14 height 14
